Goal: Task Accomplishment & Management: Manage account settings

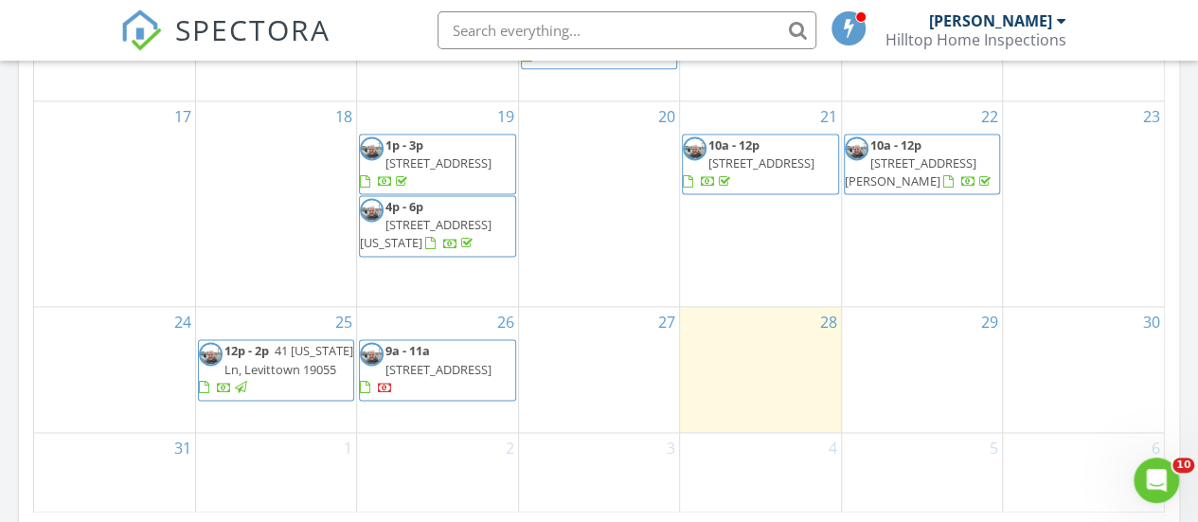
scroll to position [1290, 0]
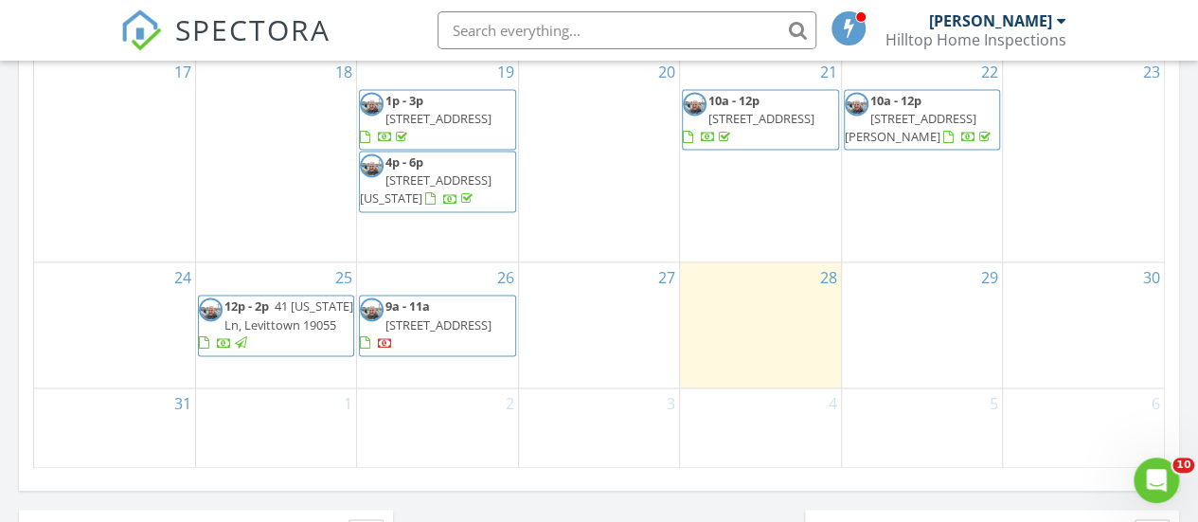
click at [278, 310] on span "41 [US_STATE] Ln, Levittown 19055" at bounding box center [288, 314] width 129 height 35
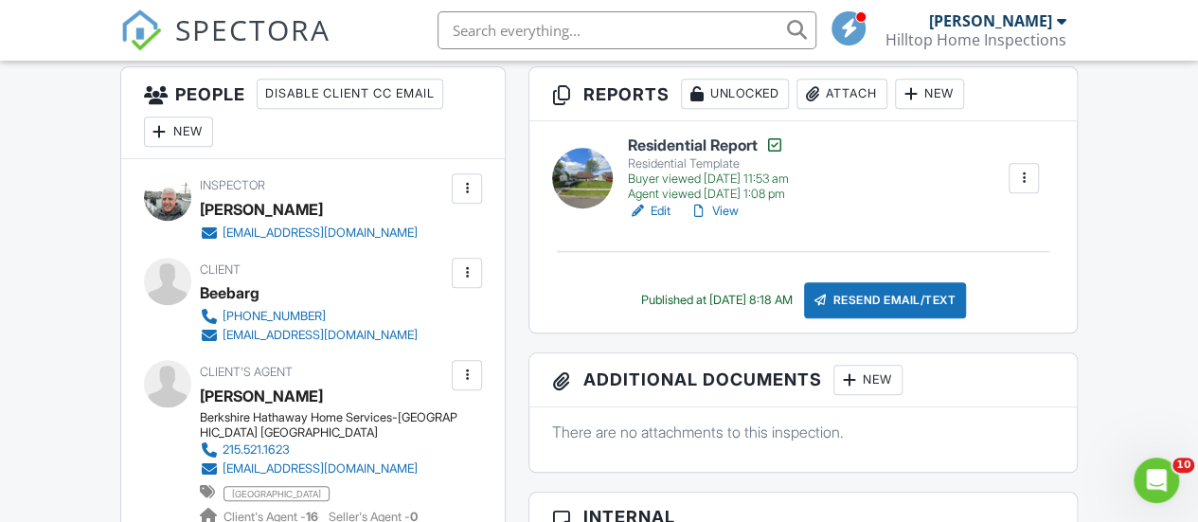
click at [727, 221] on link "View" at bounding box center [713, 211] width 49 height 19
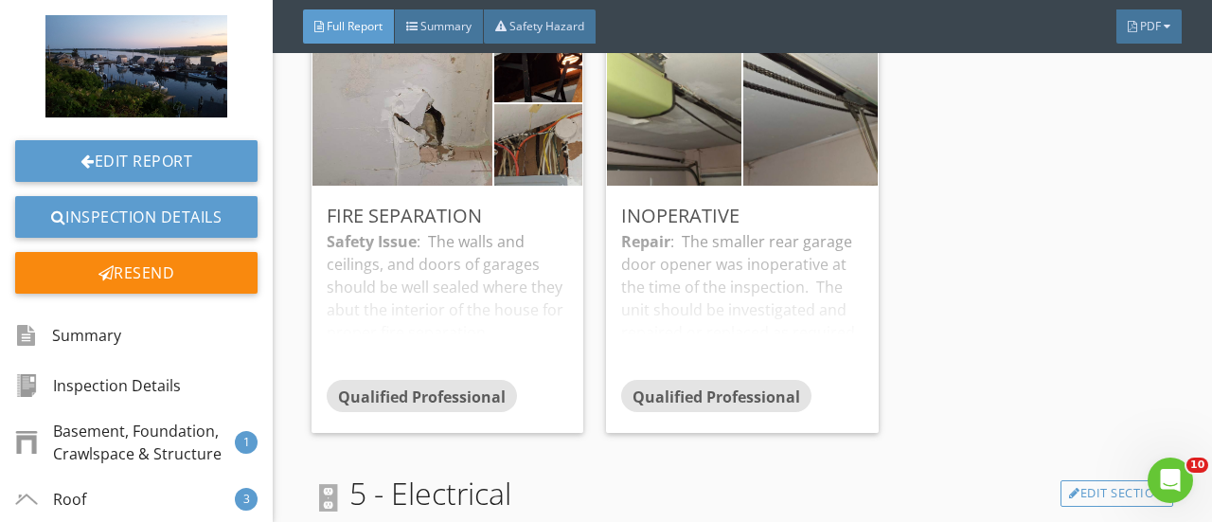
scroll to position [4771, 0]
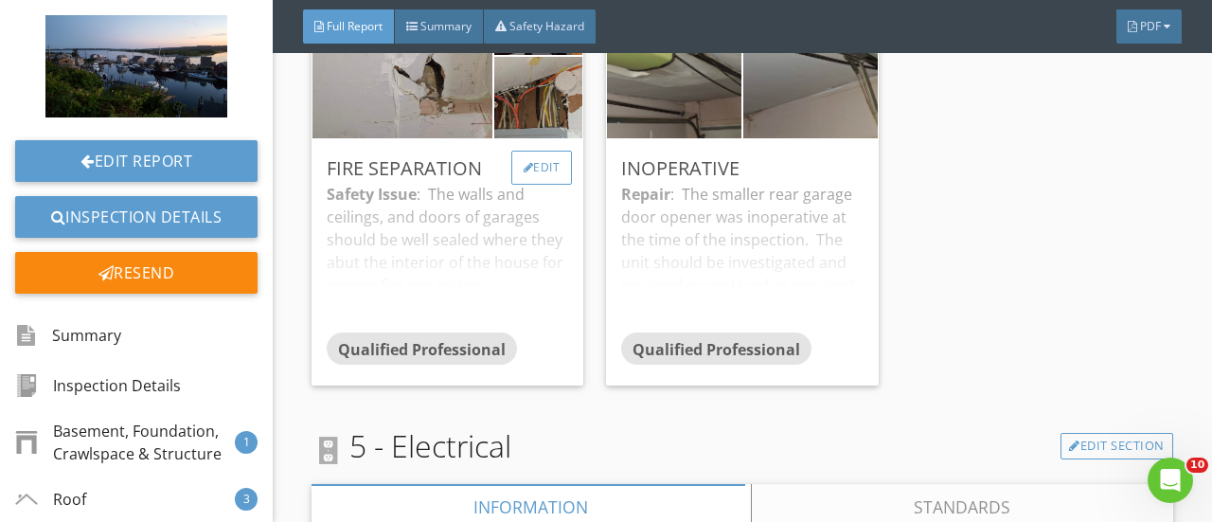
click at [535, 185] on div "Edit" at bounding box center [542, 168] width 62 height 34
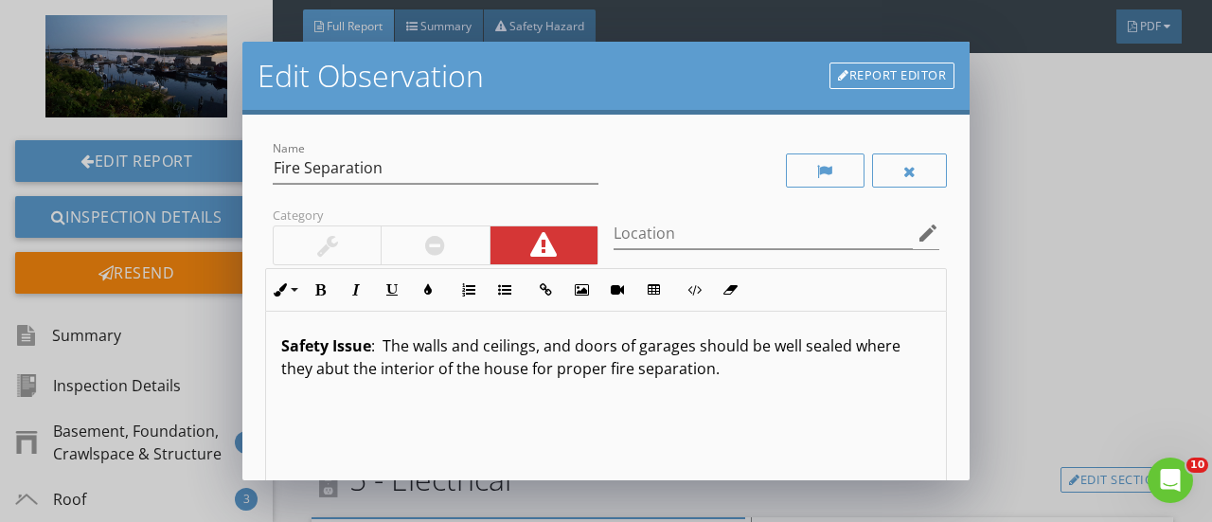
scroll to position [319, 0]
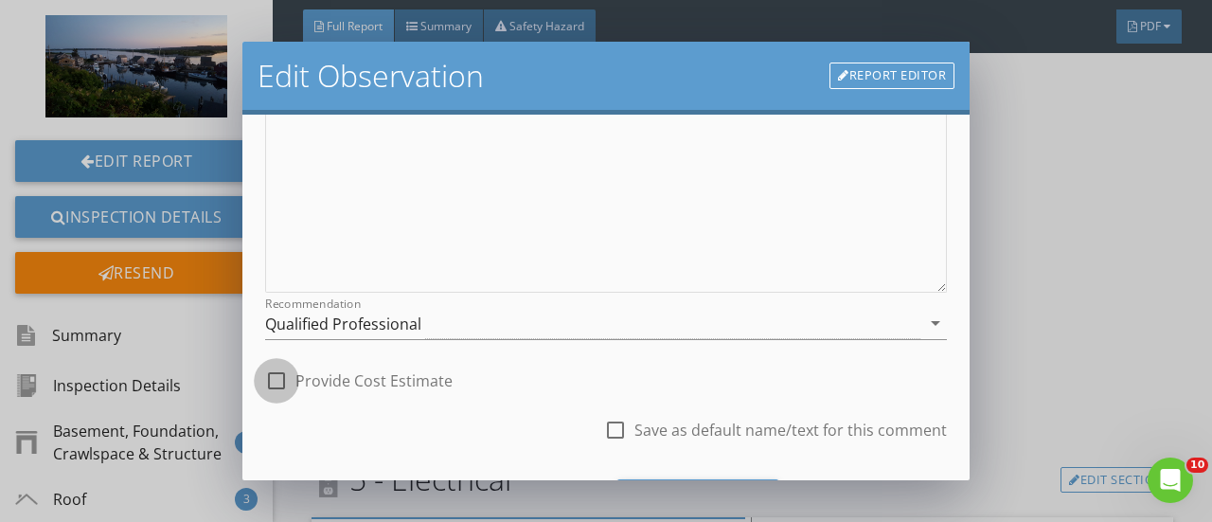
click at [277, 383] on div at bounding box center [276, 381] width 32 height 32
checkbox input "true"
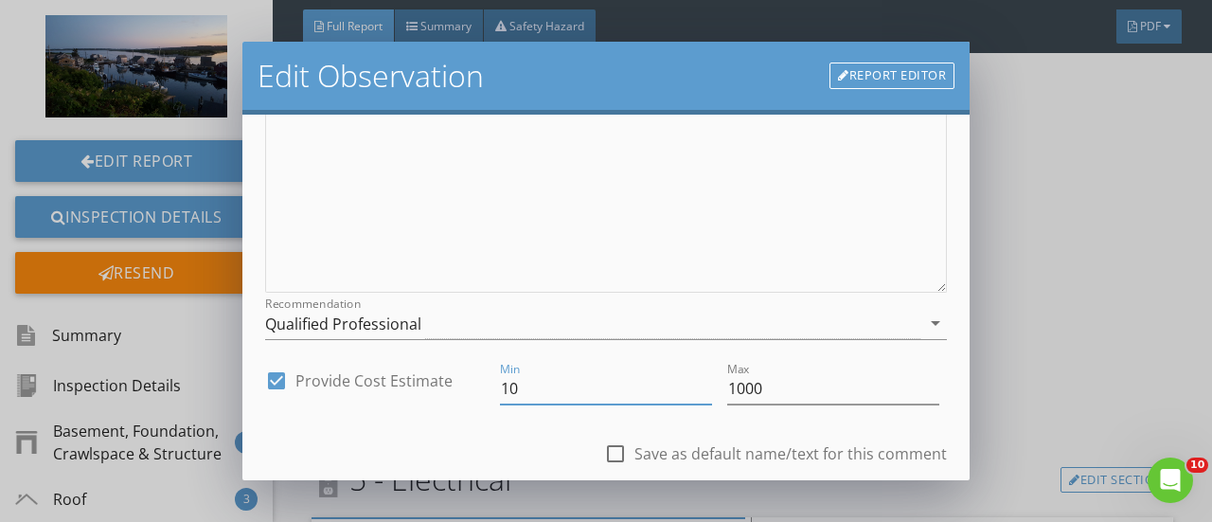
click at [536, 392] on input "10" at bounding box center [606, 388] width 212 height 31
type input "100"
click at [760, 395] on input "1000" at bounding box center [833, 388] width 212 height 31
type input "1"
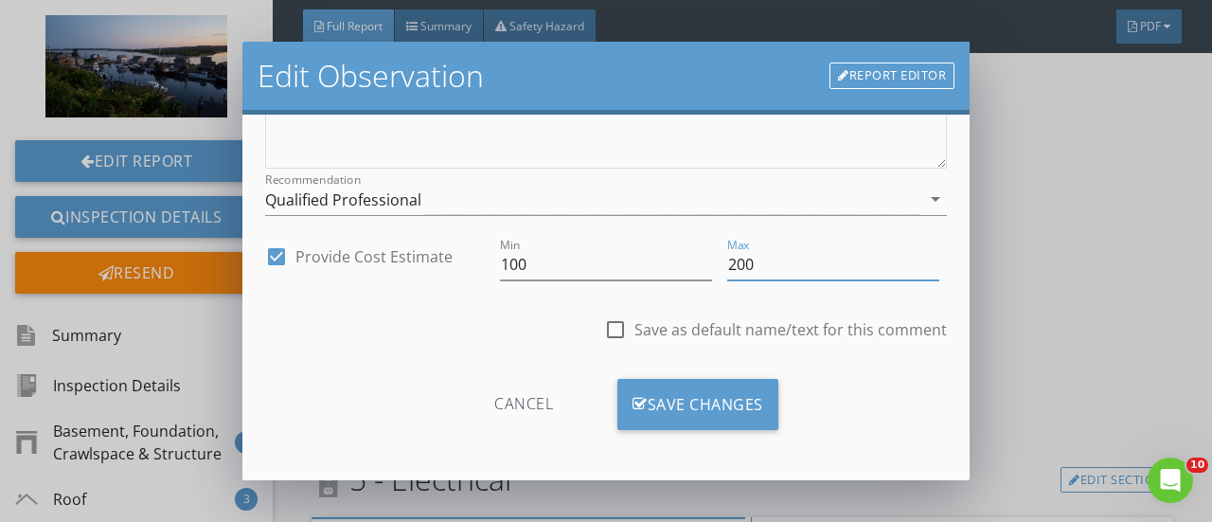
scroll to position [442, 0]
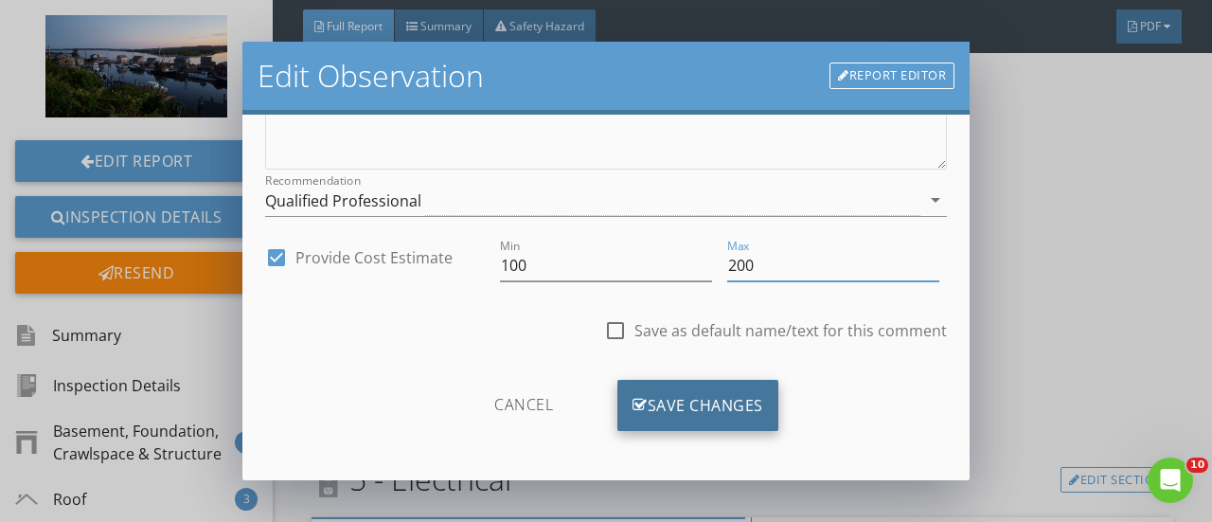
type input "200"
click at [685, 406] on div "Save Changes" at bounding box center [697, 405] width 161 height 51
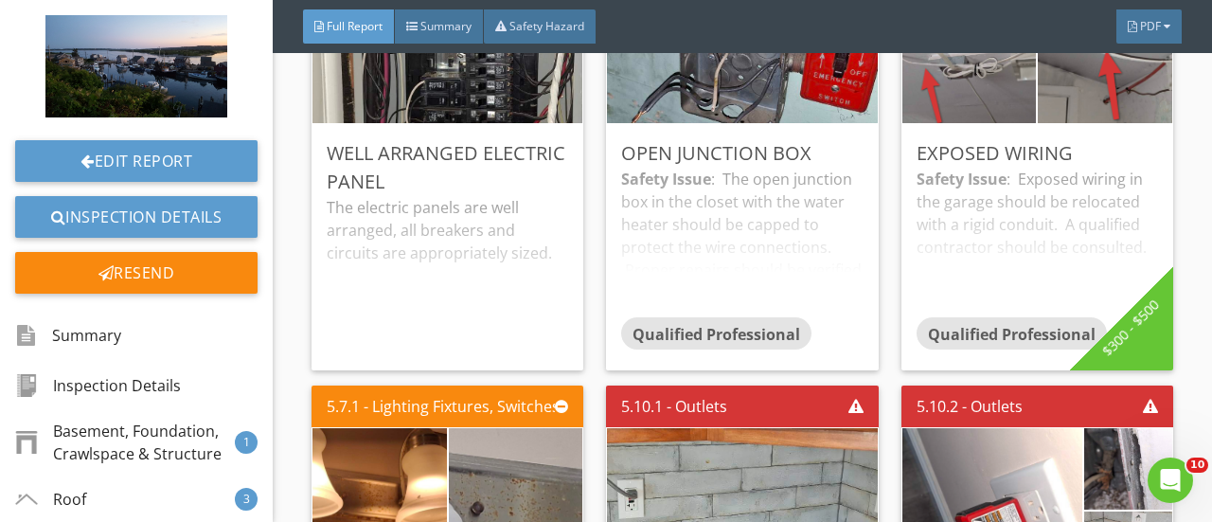
scroll to position [5888, 0]
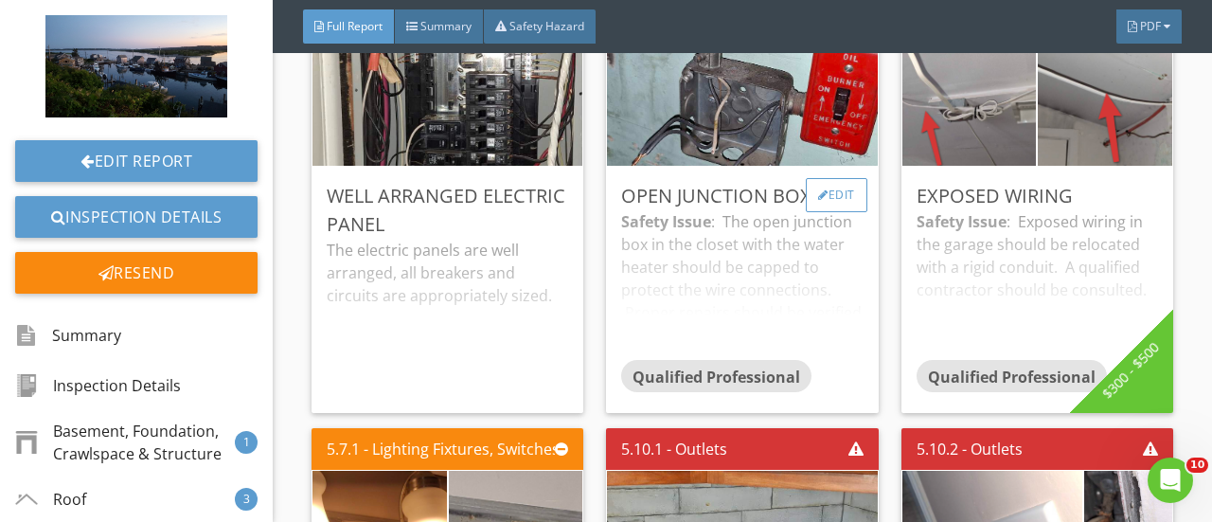
click at [832, 212] on div "Edit" at bounding box center [837, 195] width 62 height 34
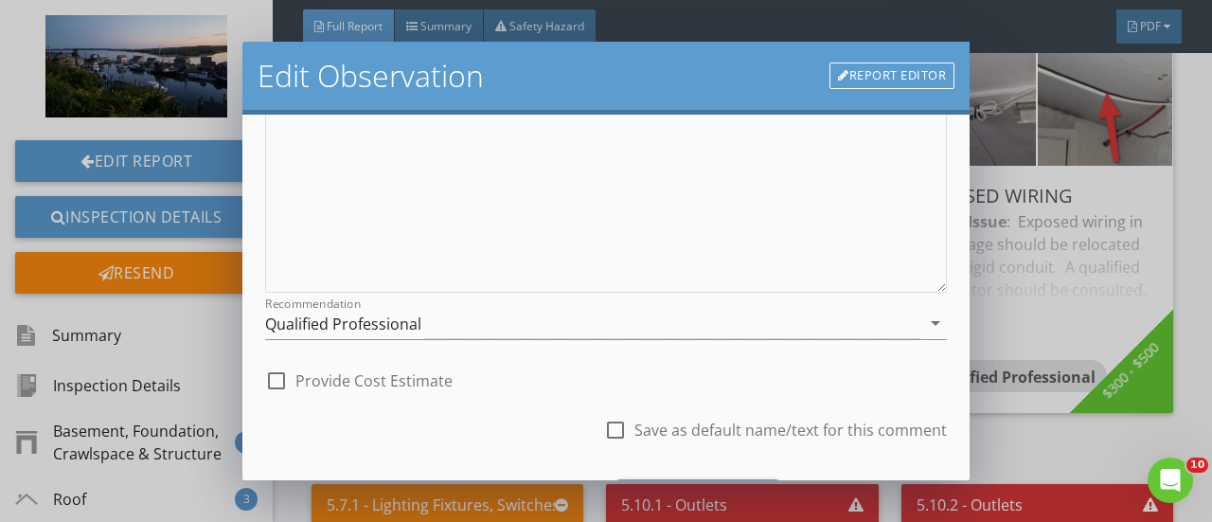
scroll to position [420, 0]
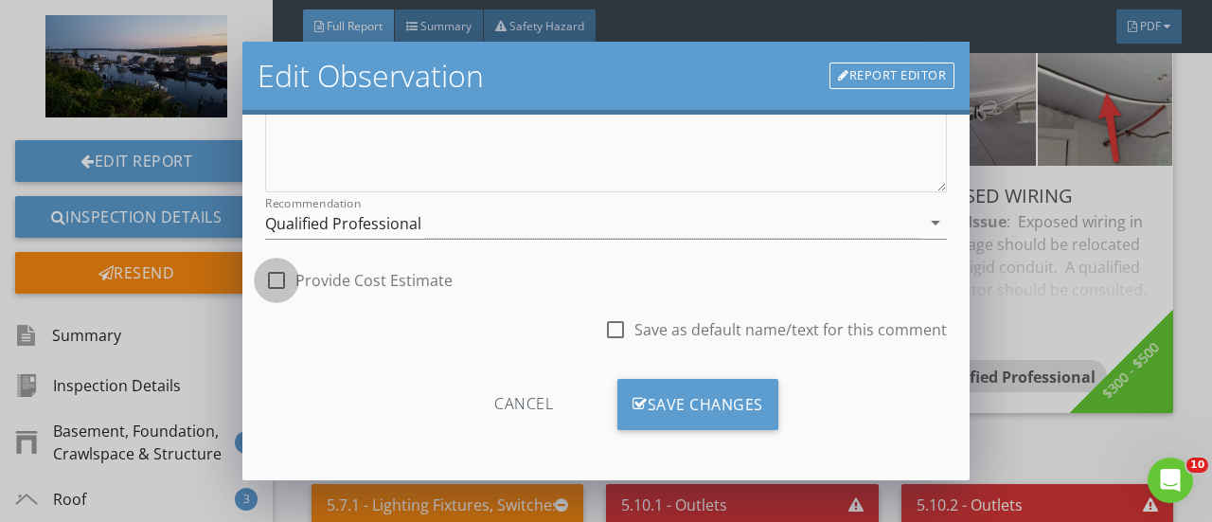
click at [271, 277] on div at bounding box center [276, 280] width 32 height 32
checkbox input "true"
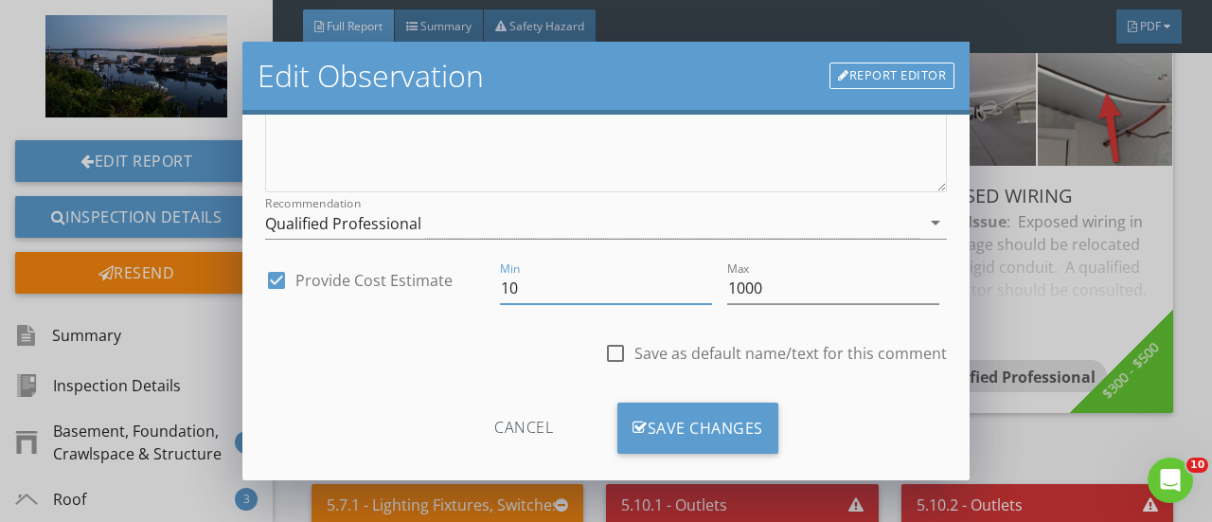
click at [528, 293] on input "10" at bounding box center [606, 288] width 212 height 31
click at [778, 293] on input "1000" at bounding box center [833, 288] width 212 height 31
type input "1"
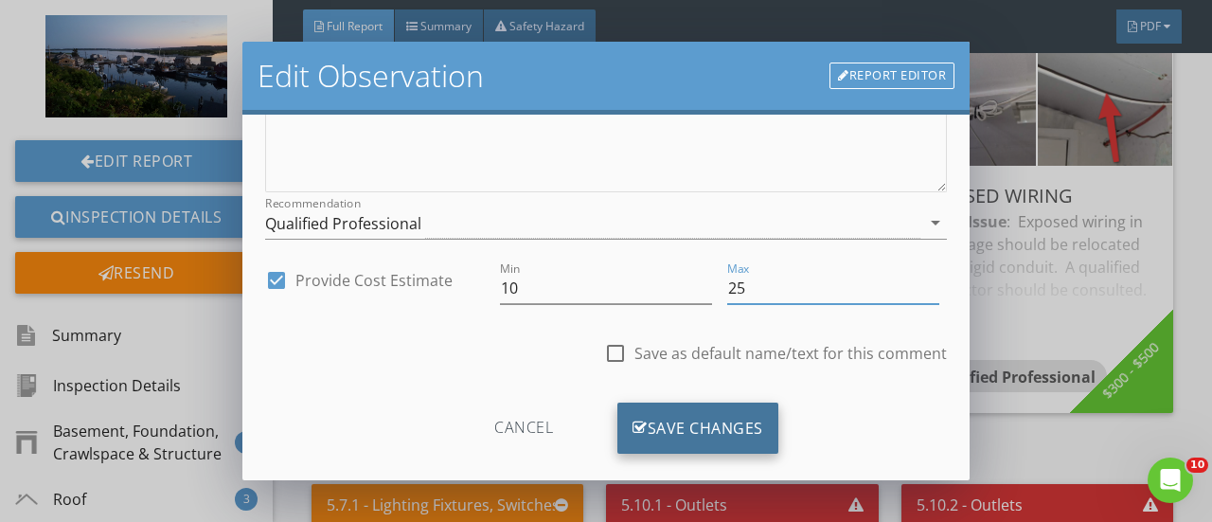
type input "25"
click at [691, 414] on div "Save Changes" at bounding box center [697, 427] width 161 height 51
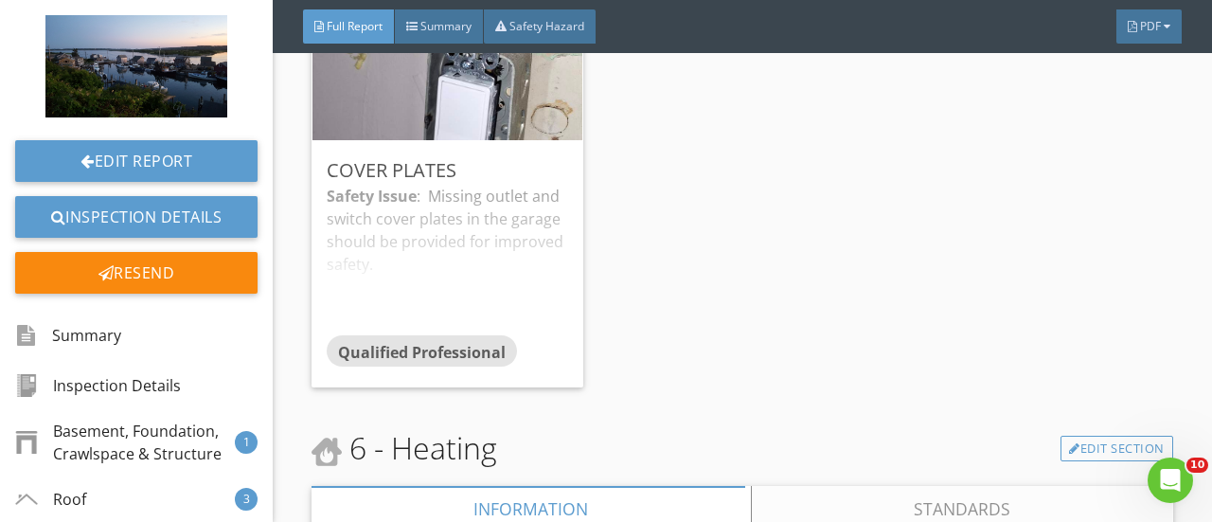
scroll to position [6904, 0]
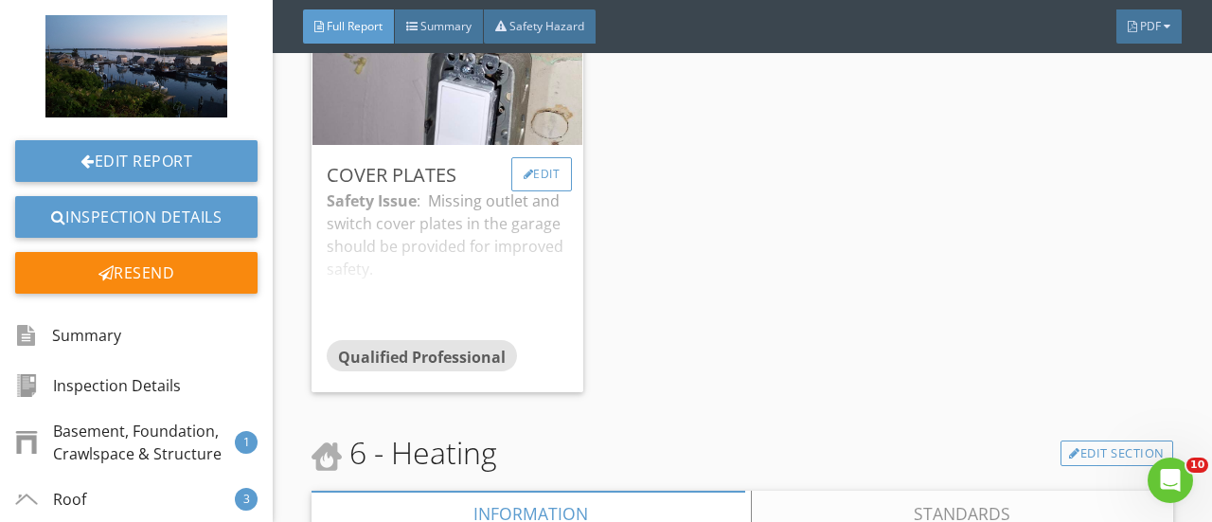
click at [527, 191] on div "Edit" at bounding box center [542, 174] width 62 height 34
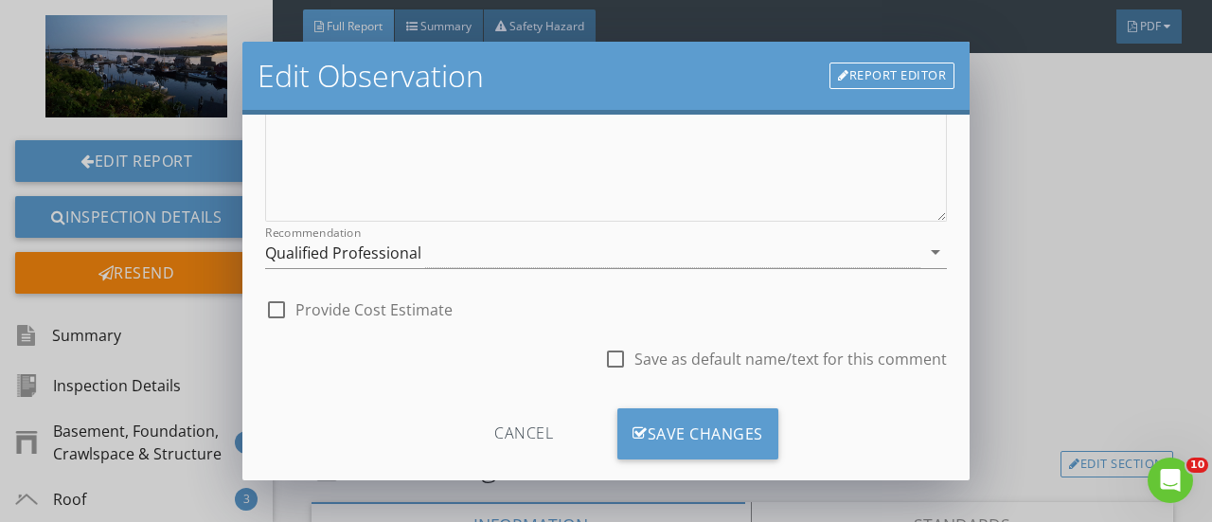
scroll to position [420, 0]
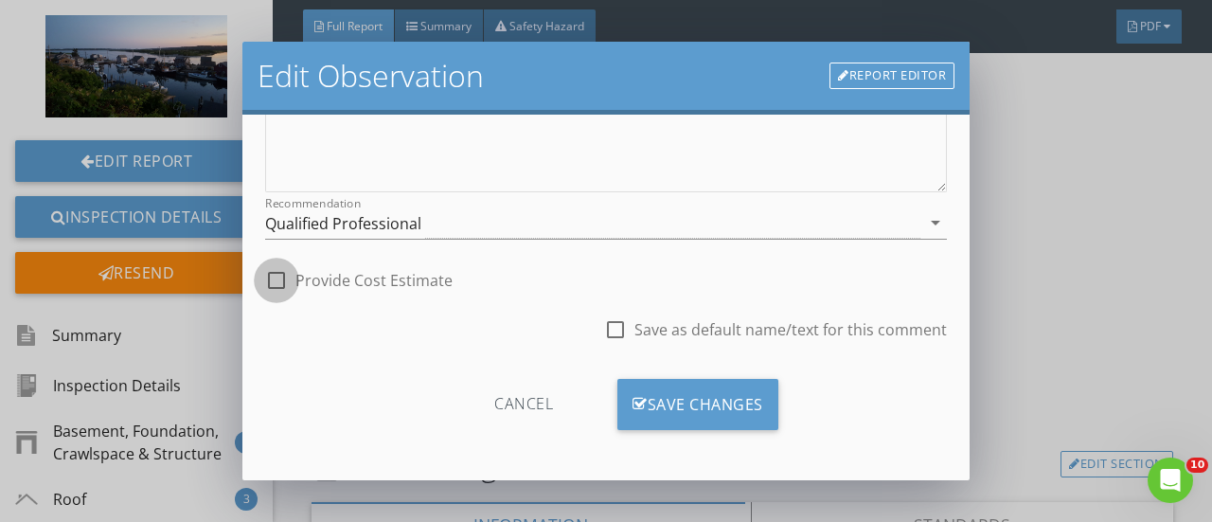
click at [277, 279] on div at bounding box center [276, 280] width 32 height 32
checkbox input "true"
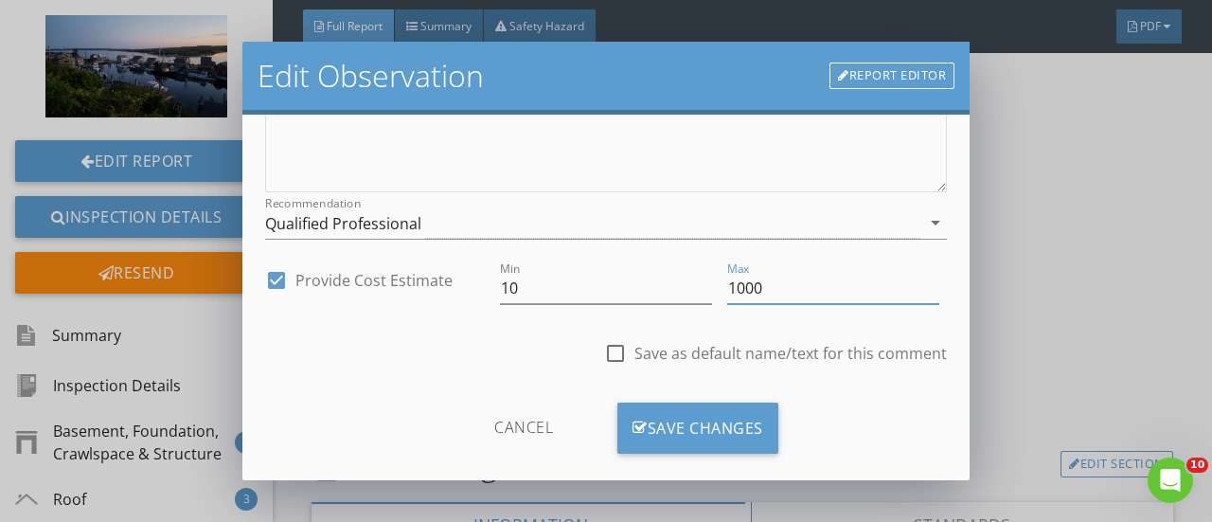
click at [778, 281] on input "1000" at bounding box center [833, 288] width 212 height 31
type input "1"
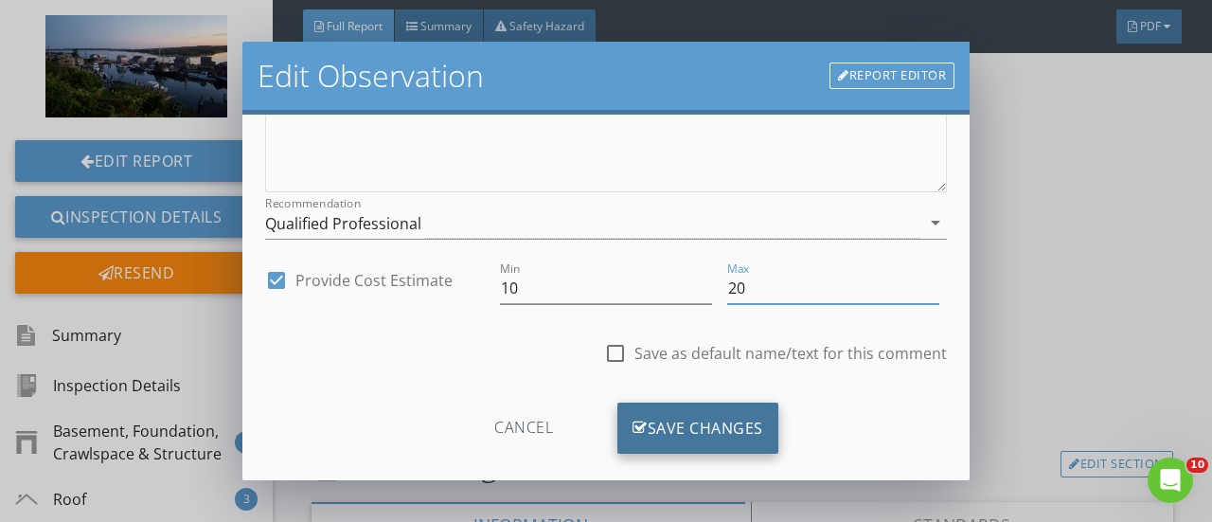
type input "20"
click at [707, 415] on div "Save Changes" at bounding box center [697, 427] width 161 height 51
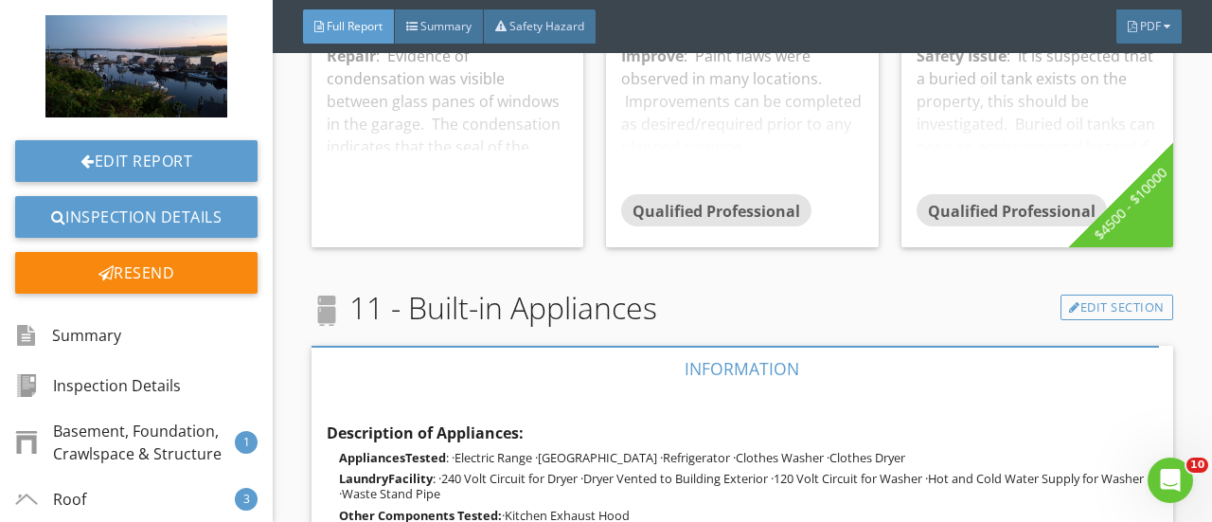
scroll to position [12154, 0]
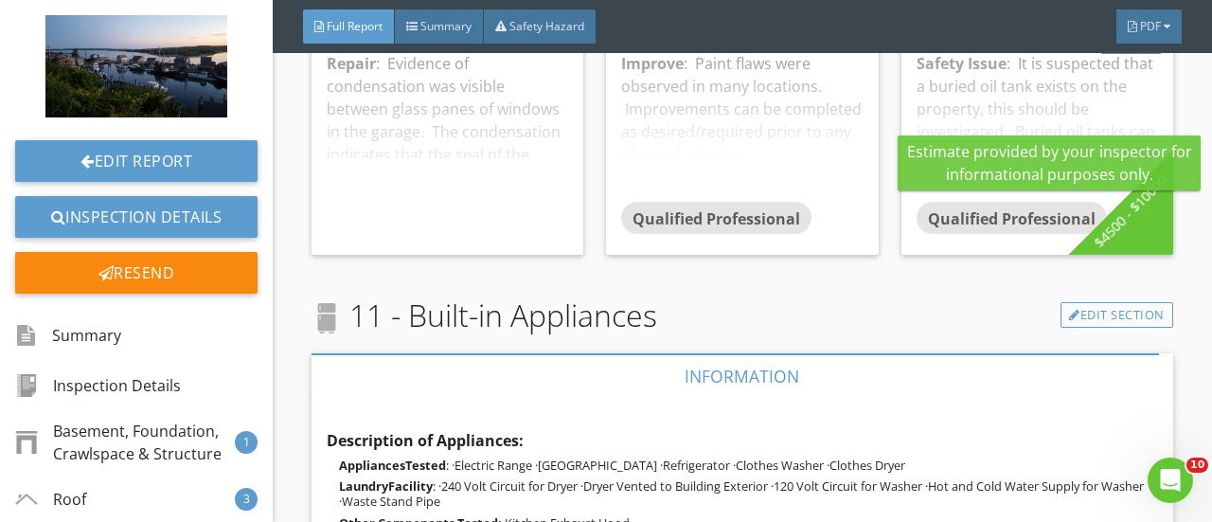
click at [1118, 264] on div "$4500 - $10000" at bounding box center [1131, 212] width 116 height 116
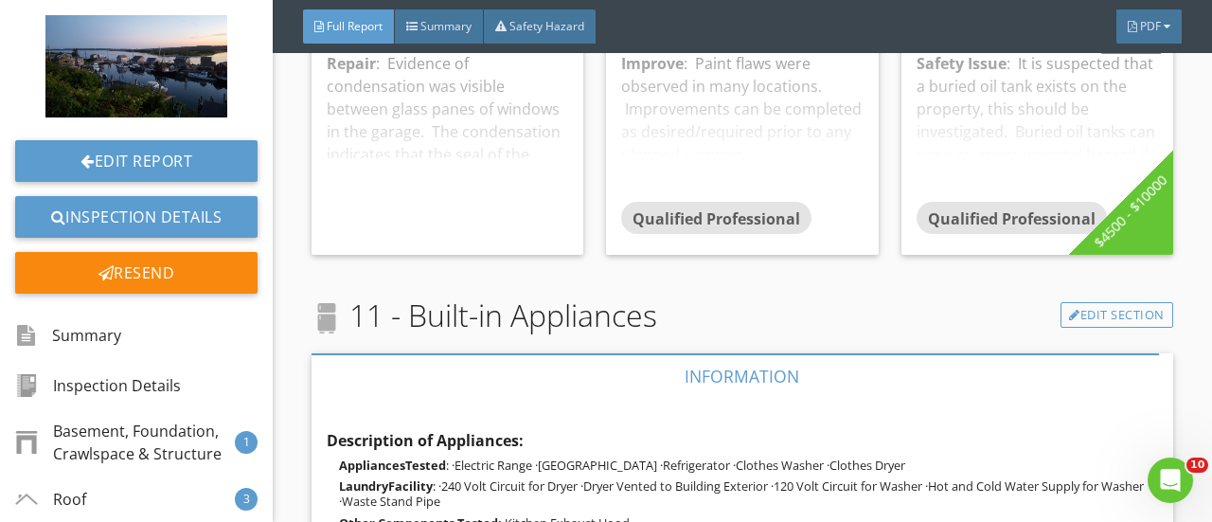
click at [1115, 54] on div "Edit" at bounding box center [1131, 37] width 62 height 34
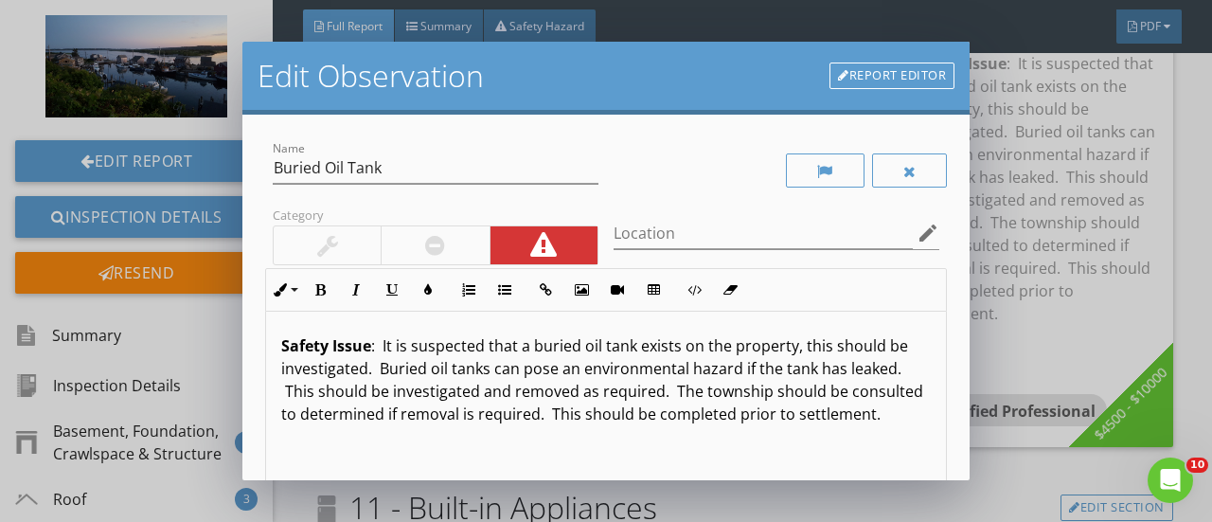
scroll to position [319, 0]
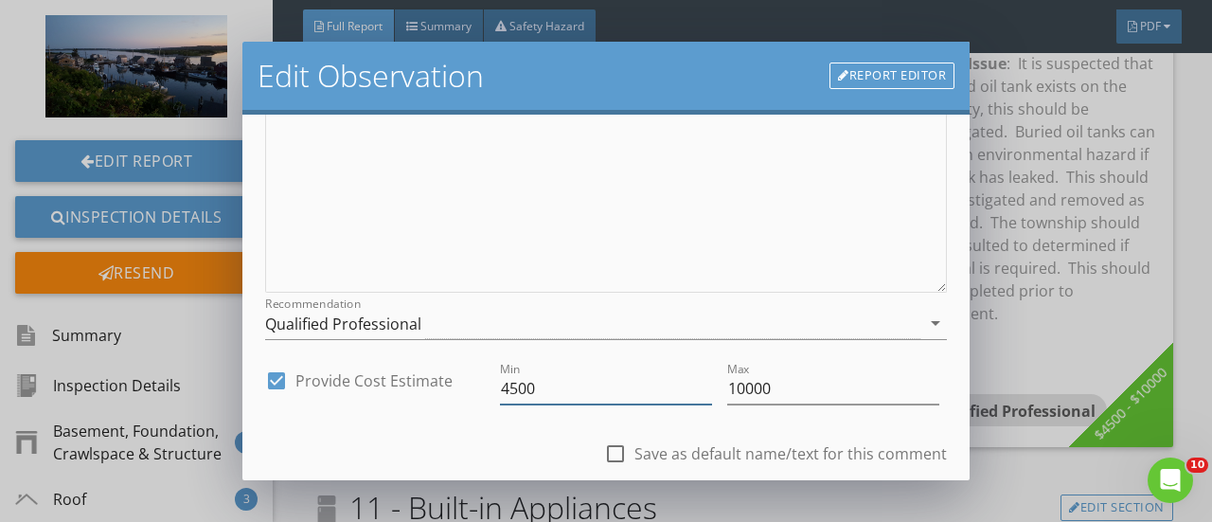
click at [504, 391] on input "4500" at bounding box center [606, 388] width 212 height 31
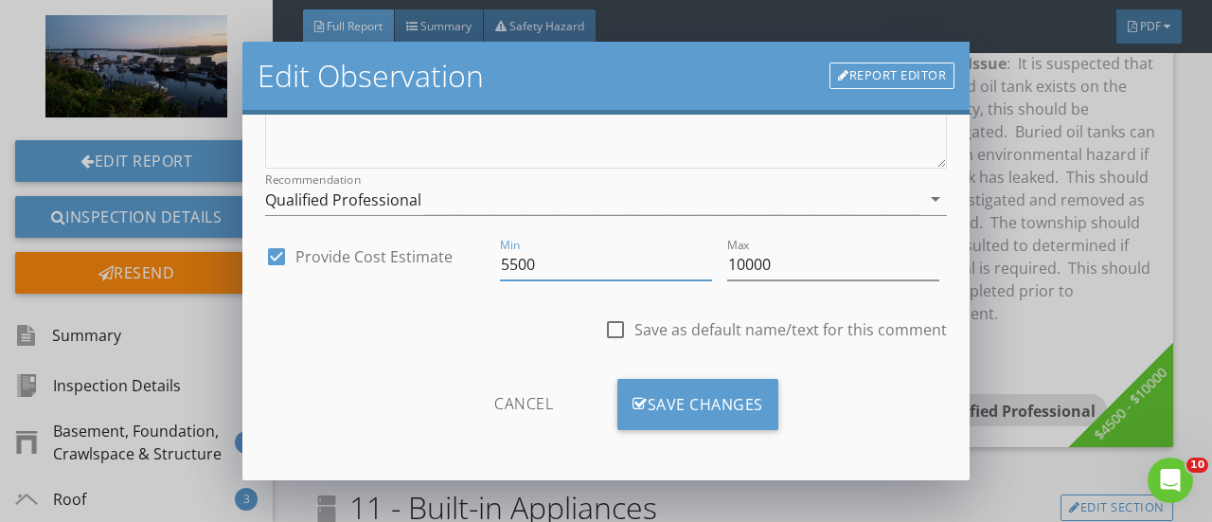
scroll to position [442, 0]
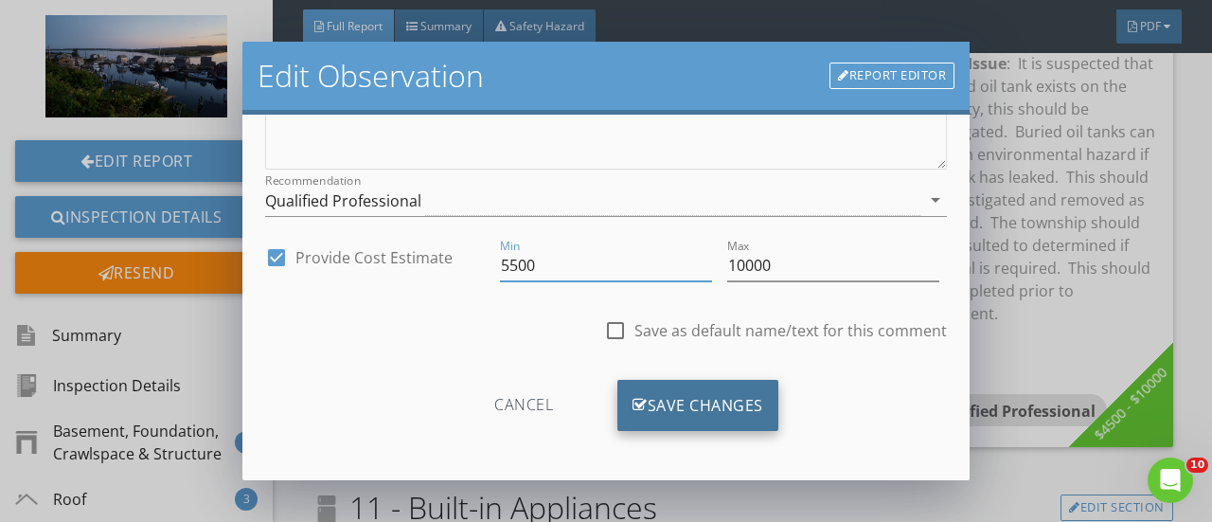
type input "5500"
click at [678, 402] on div "Save Changes" at bounding box center [697, 405] width 161 height 51
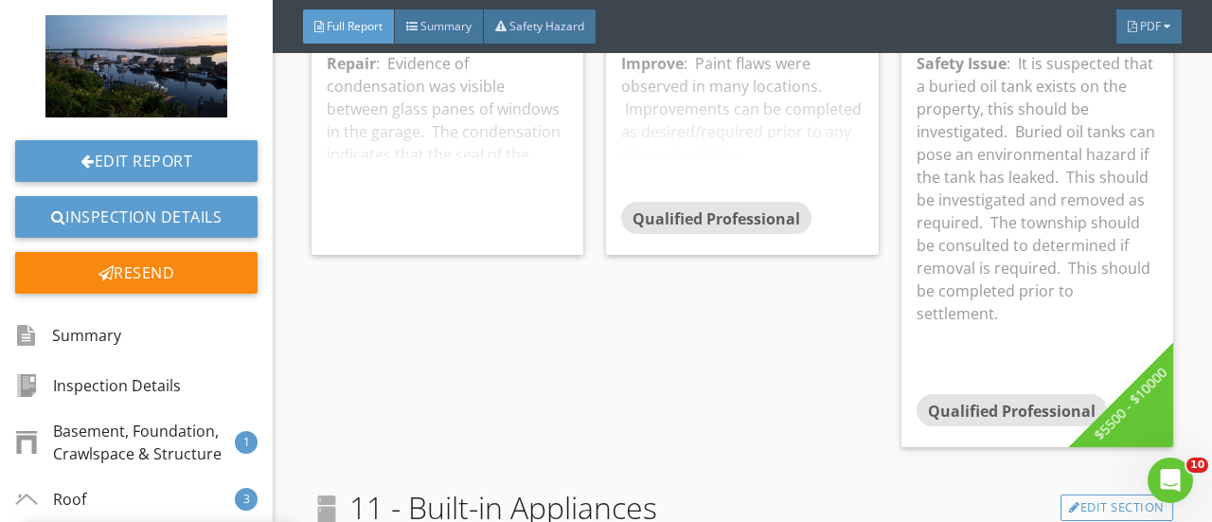
scroll to position [220, 0]
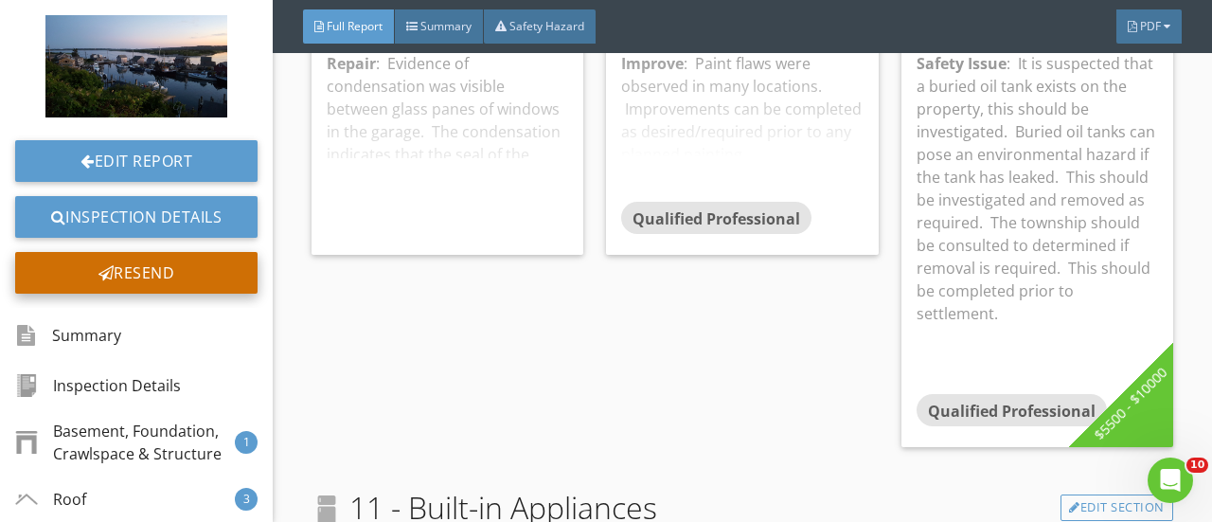
click at [113, 274] on div "Resend" at bounding box center [136, 273] width 242 height 42
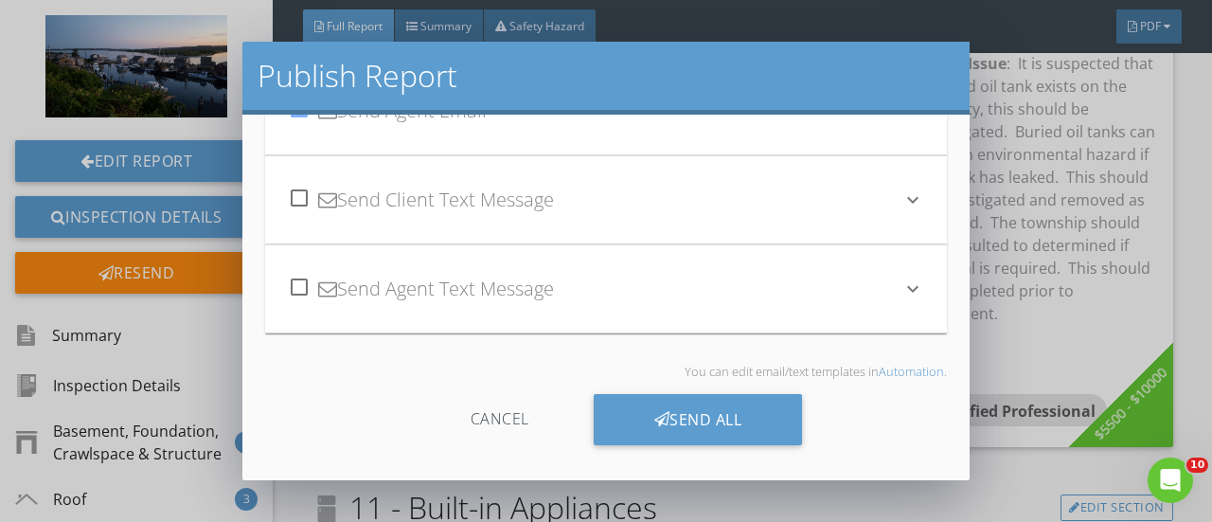
scroll to position [188, 0]
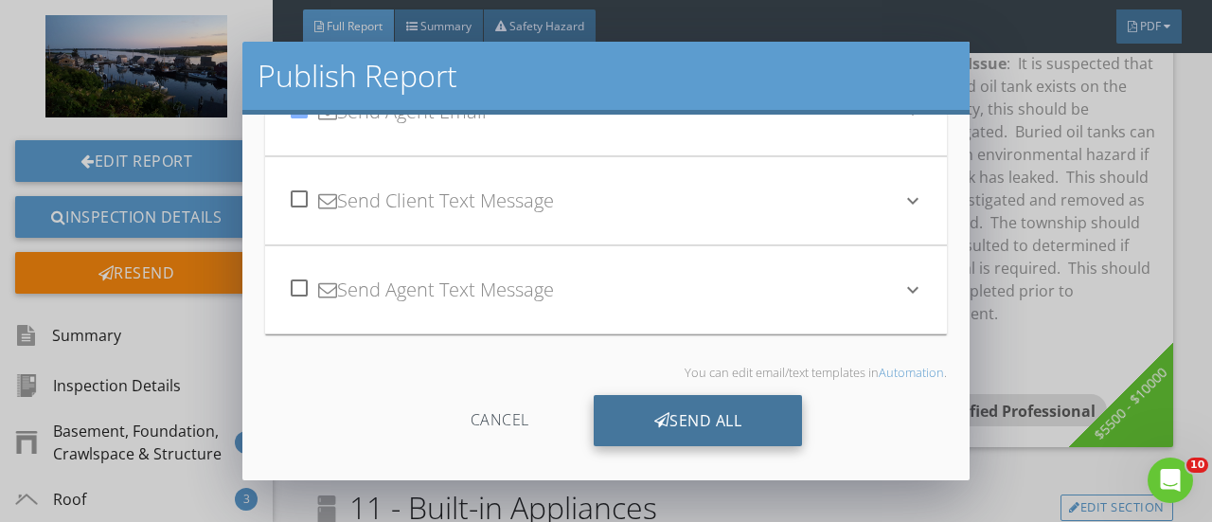
click at [701, 402] on div "Send All" at bounding box center [698, 420] width 209 height 51
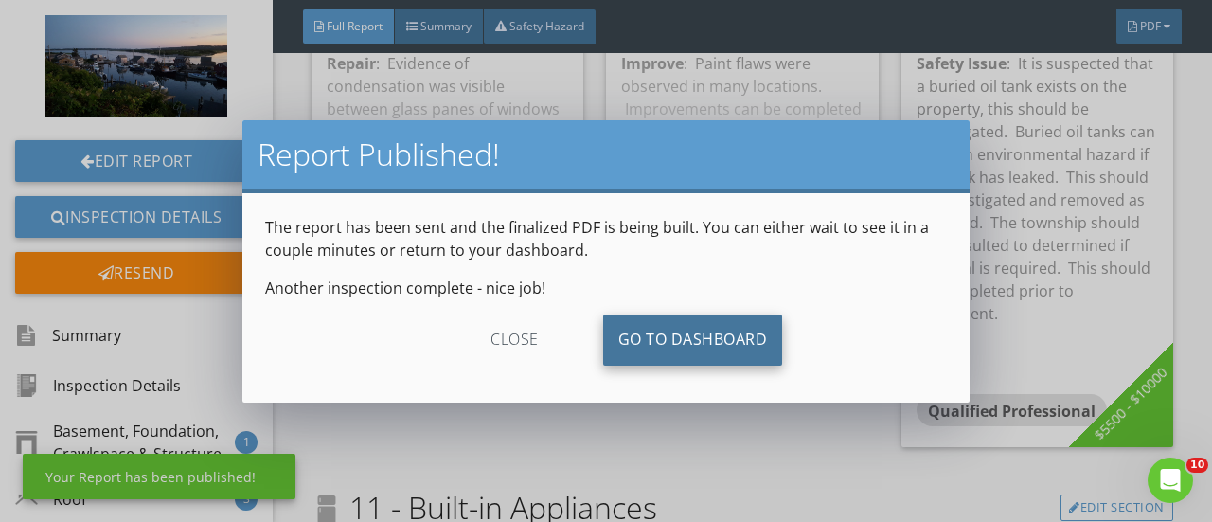
click at [677, 324] on link "Go To Dashboard" at bounding box center [693, 339] width 180 height 51
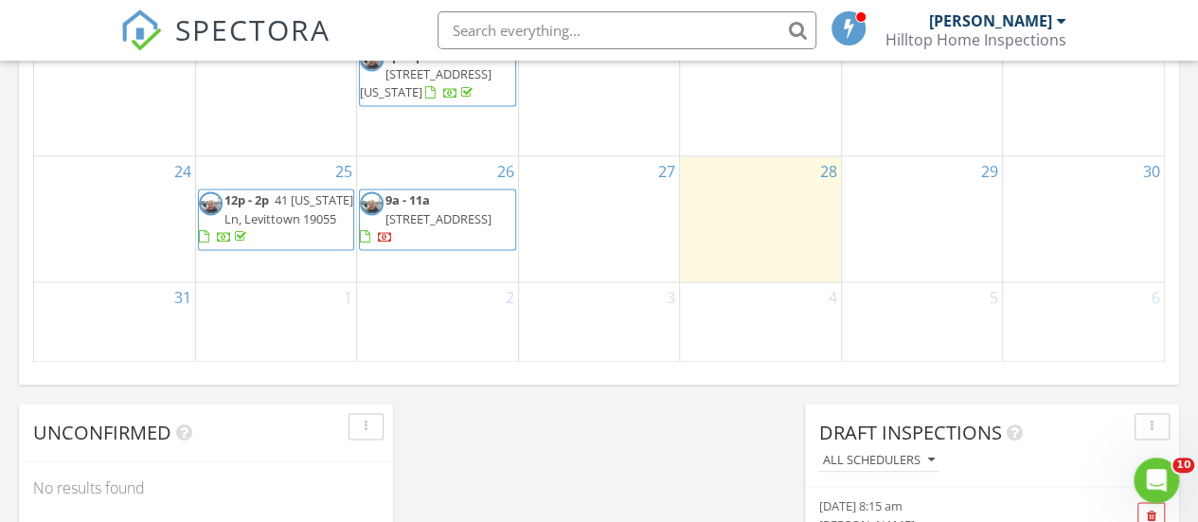
scroll to position [1403, 0]
